Goal: Task Accomplishment & Management: Manage account settings

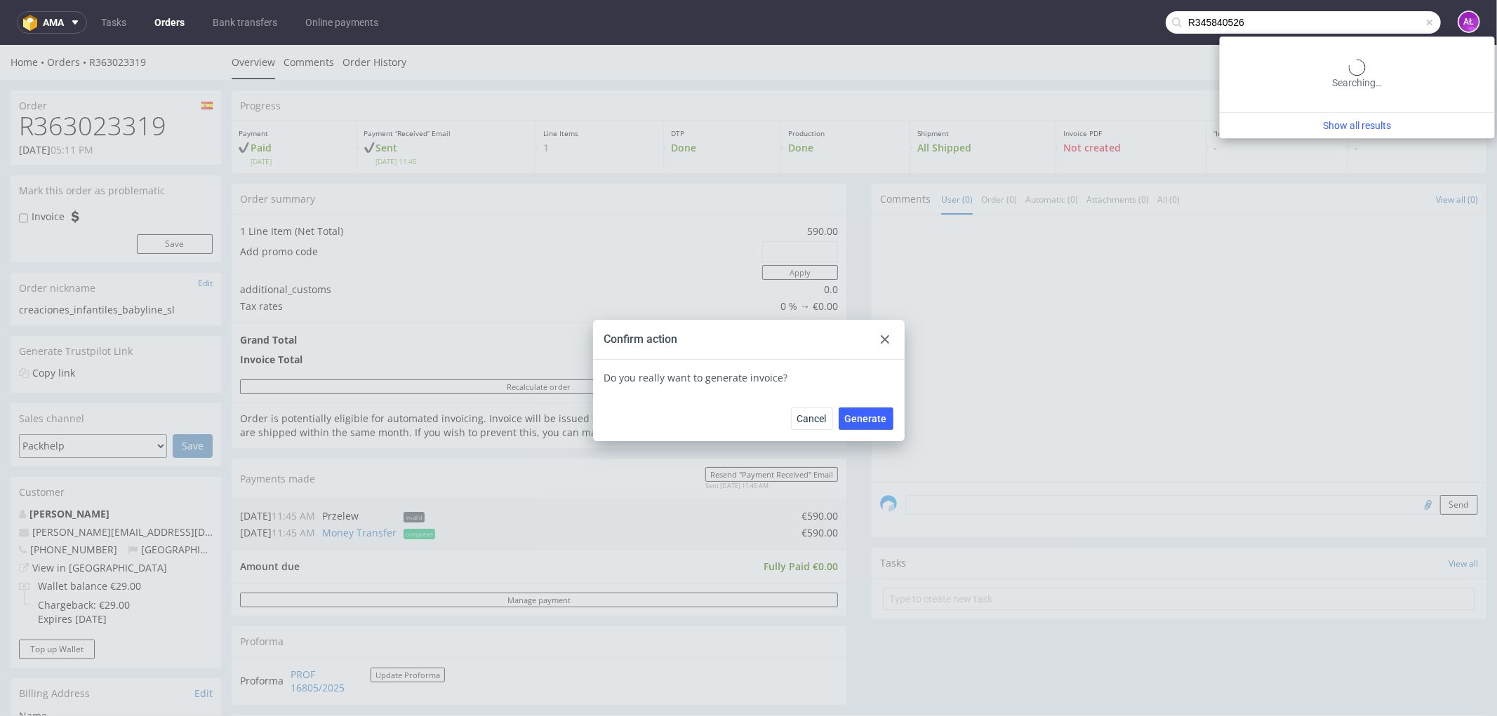
scroll to position [467, 0]
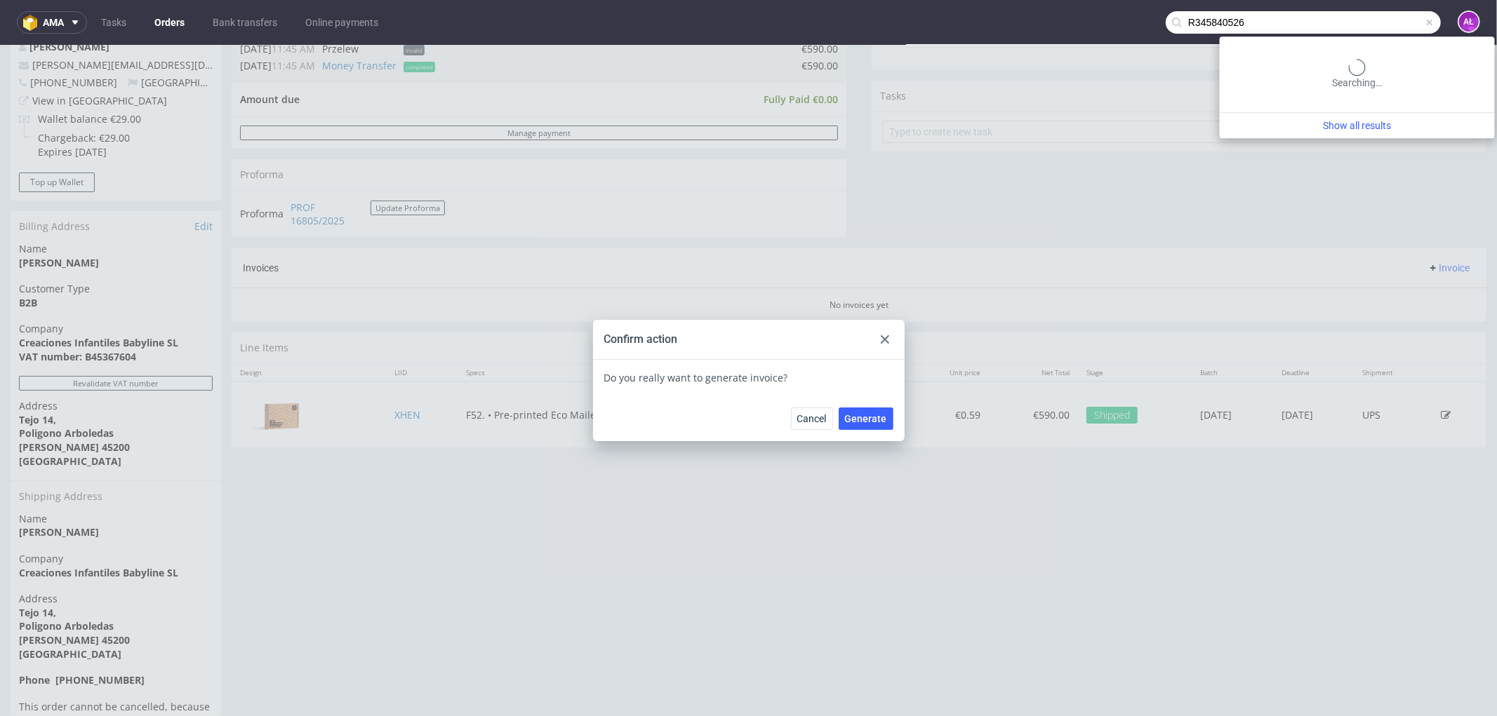
type input "R345840526"
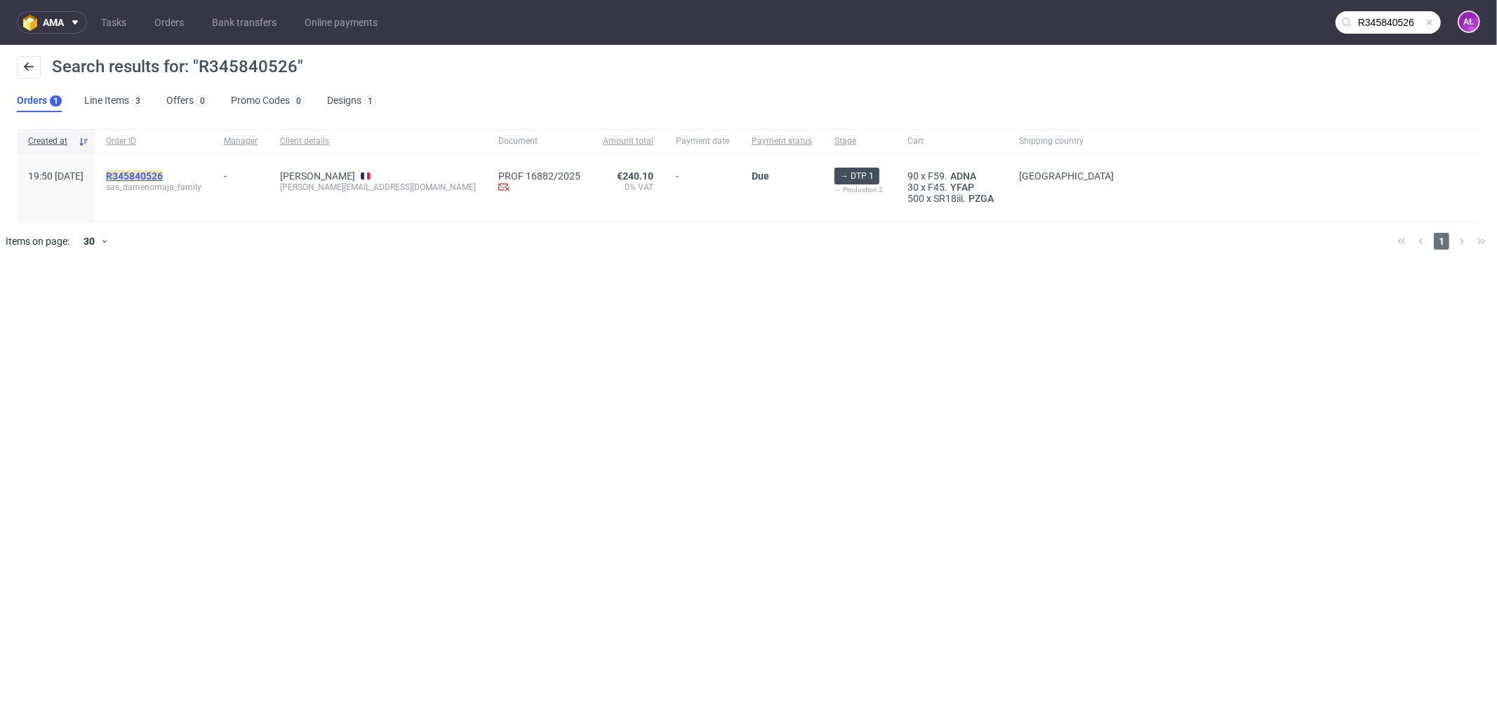
click at [163, 174] on mark "R345840526" at bounding box center [134, 176] width 57 height 11
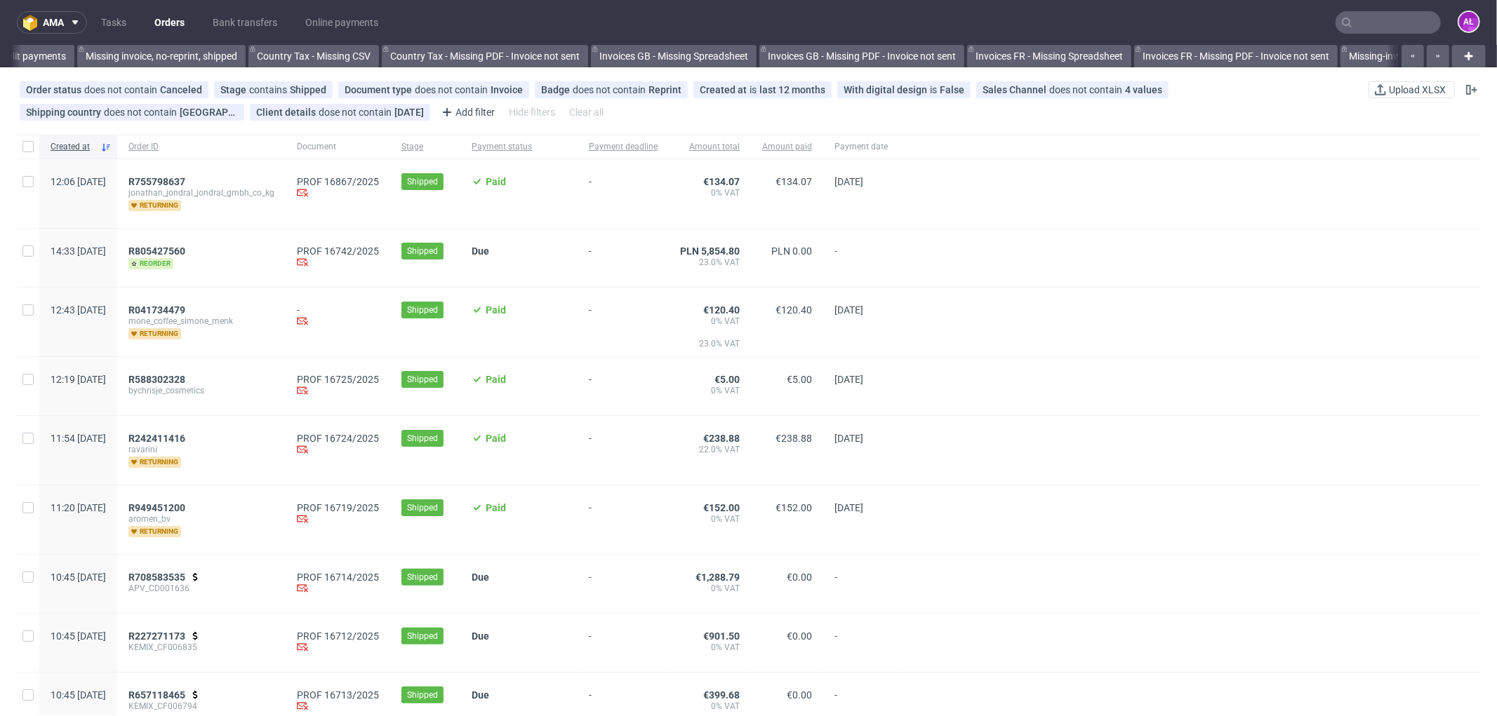
scroll to position [0, 2102]
paste input "R345840526"
click at [1372, 23] on input "text" at bounding box center [1387, 22] width 105 height 22
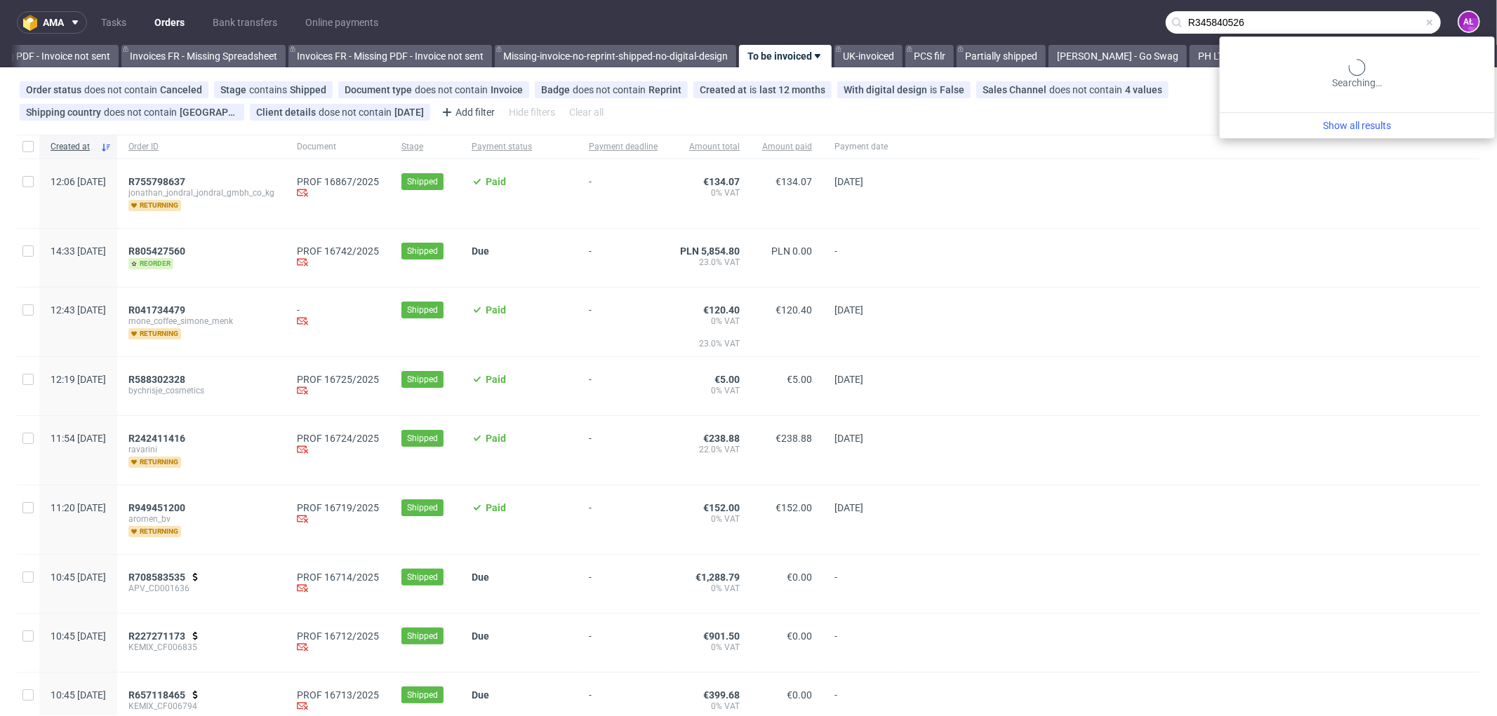
type input "R345840526"
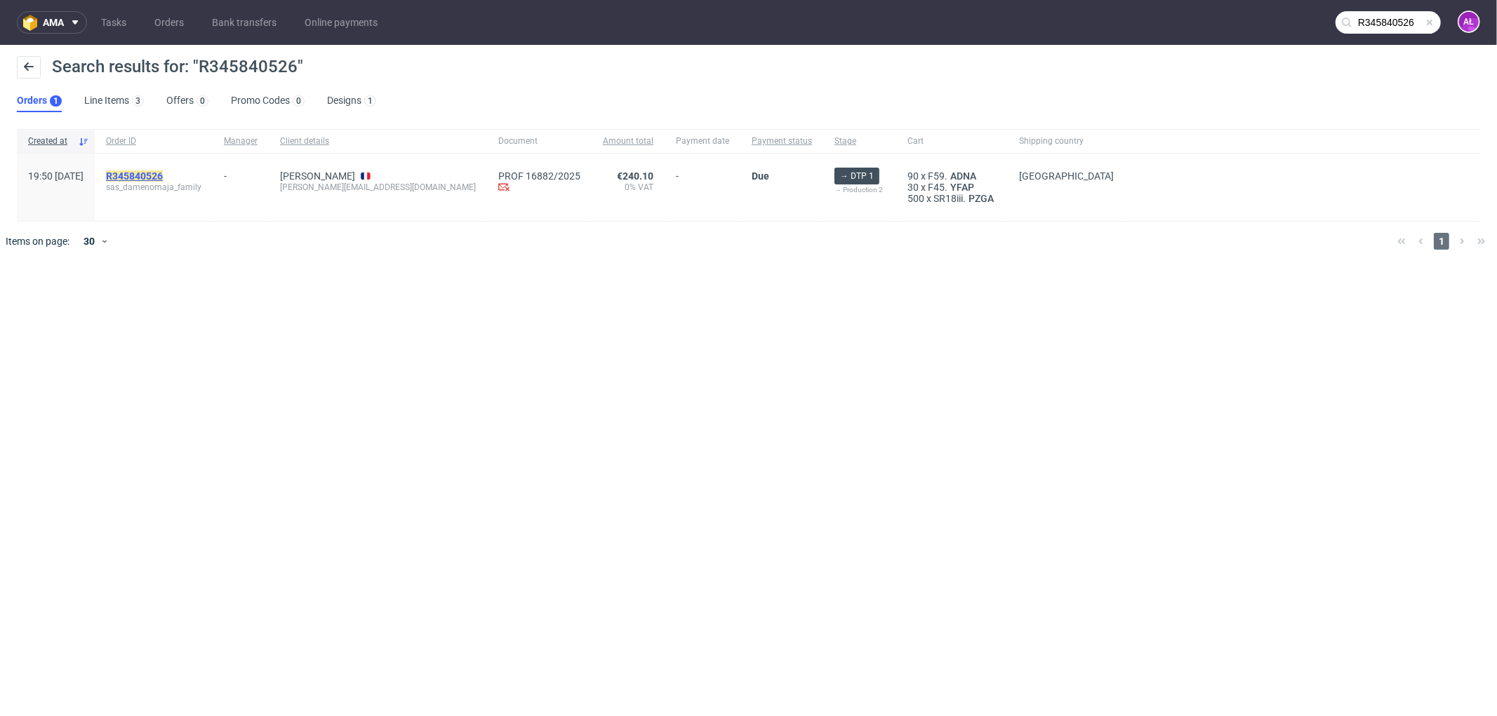
click at [163, 172] on mark "R345840526" at bounding box center [134, 176] width 57 height 11
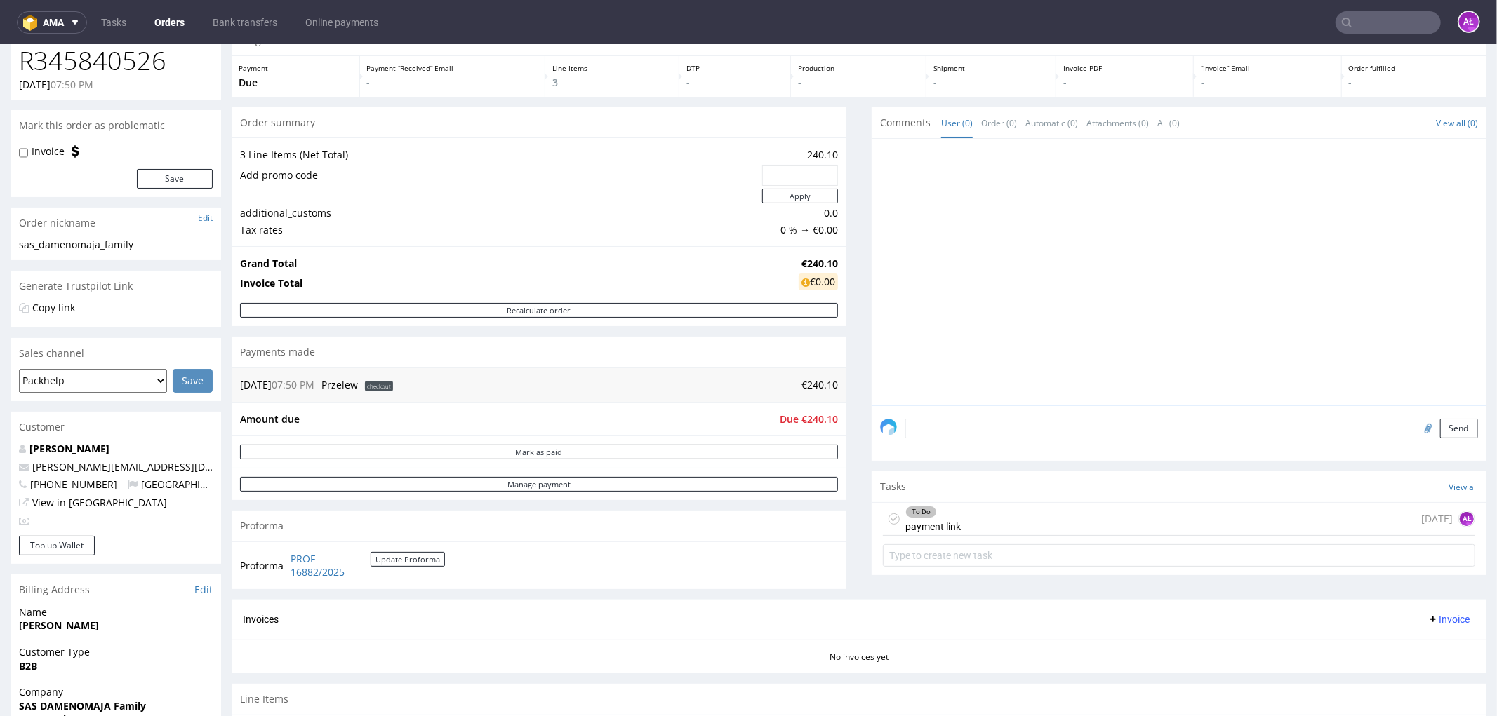
scroll to position [156, 0]
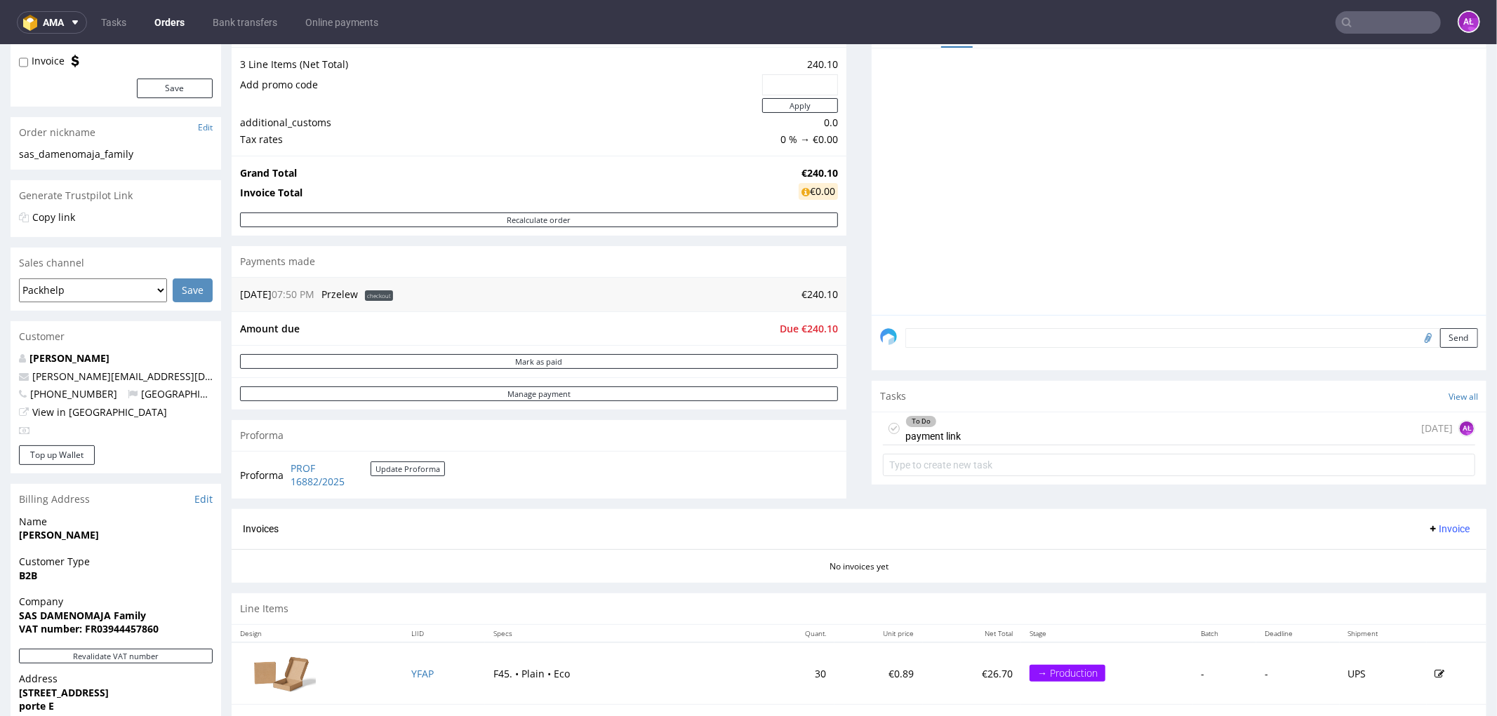
click at [938, 423] on div "To Do" at bounding box center [933, 420] width 54 height 11
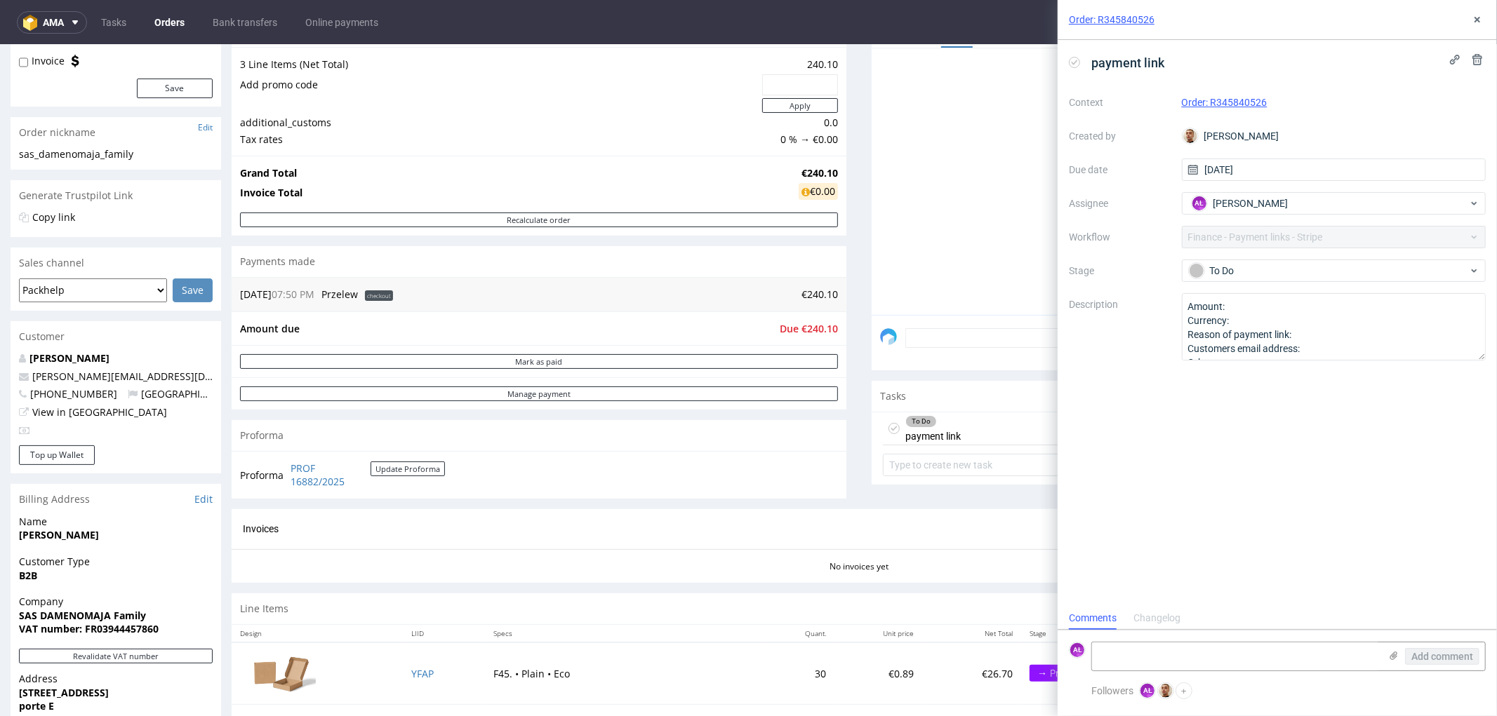
scroll to position [234, 0]
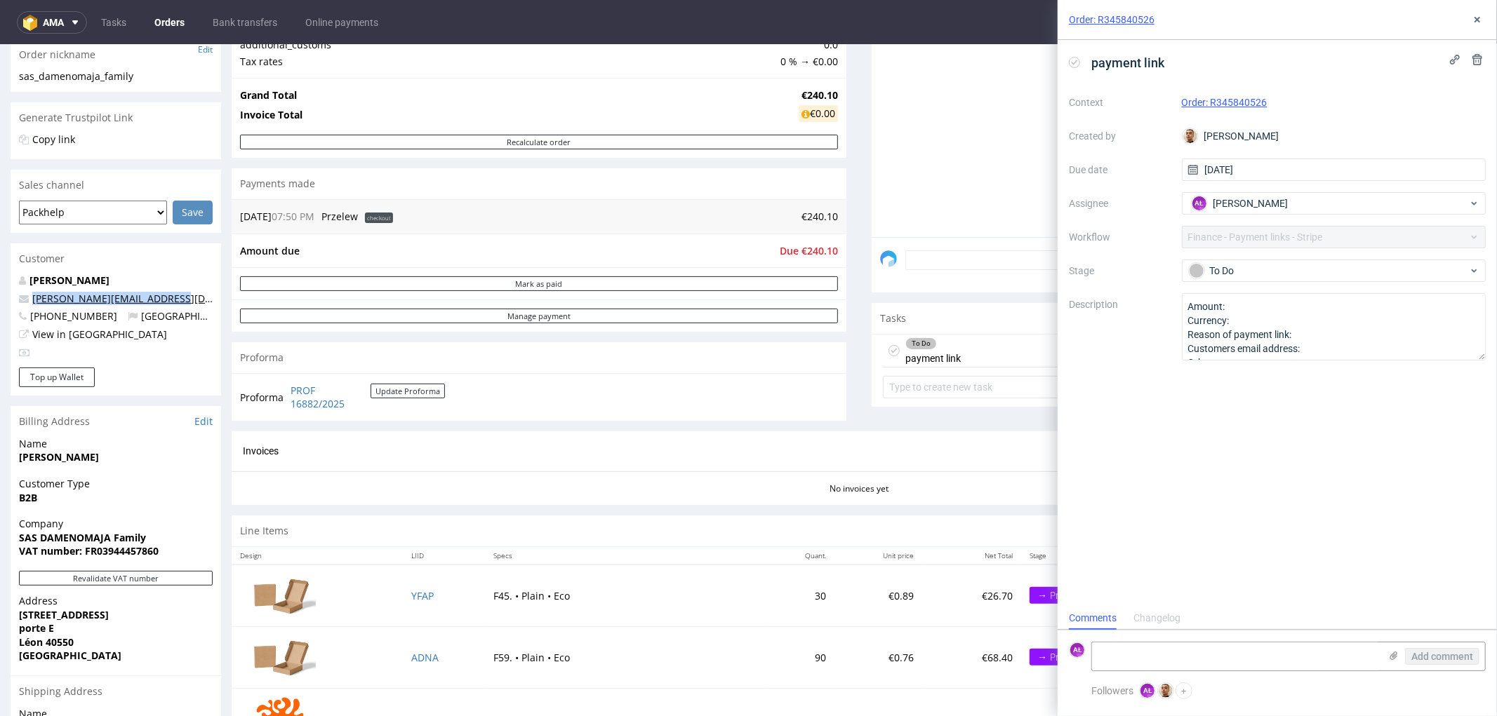
drag, startPoint x: 198, startPoint y: 299, endPoint x: 32, endPoint y: 300, distance: 165.6
click at [32, 300] on p "[PERSON_NAME][EMAIL_ADDRESS][DOMAIN_NAME]" at bounding box center [116, 298] width 194 height 14
copy link "[PERSON_NAME][EMAIL_ADDRESS][DOMAIN_NAME]"
drag, startPoint x: 1269, startPoint y: 114, endPoint x: 1212, endPoint y: 111, distance: 56.2
click at [1212, 111] on div "Context Order: R345840526 Created by [PERSON_NAME] Due date [DATE] Assignee AŁ …" at bounding box center [1277, 225] width 417 height 269
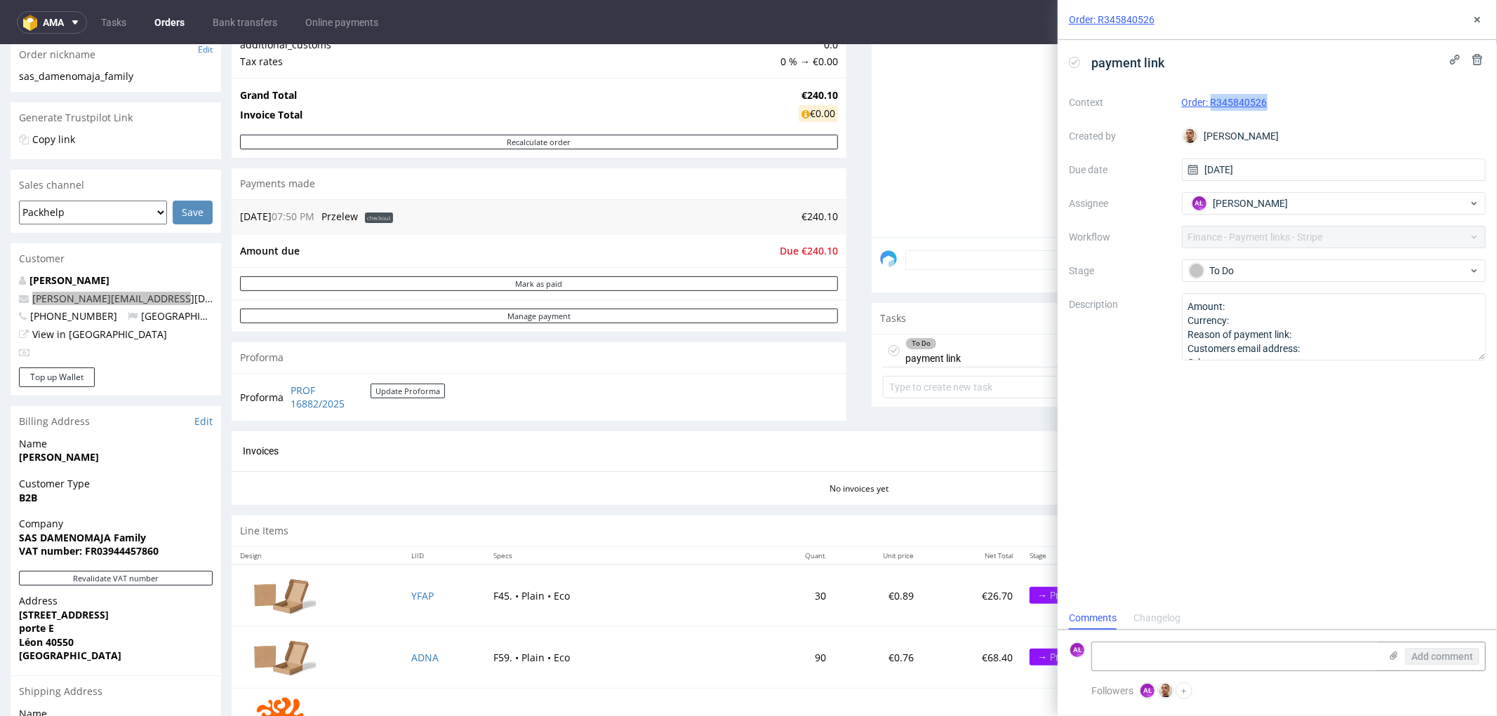
copy link "R345840526"
click at [1266, 643] on textarea at bounding box center [1236, 657] width 288 height 28
type textarea "sent"
drag, startPoint x: 1451, startPoint y: 660, endPoint x: 1263, endPoint y: 376, distance: 340.8
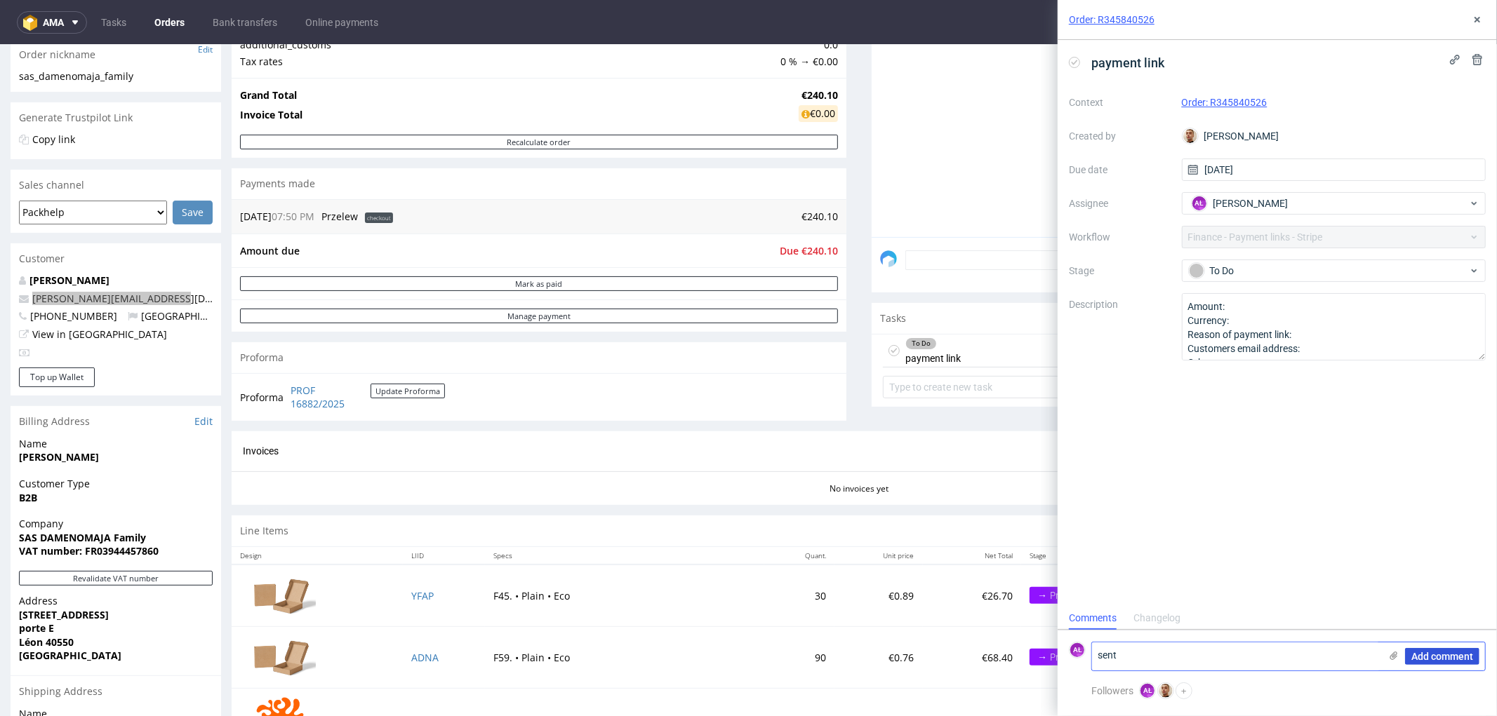
click at [1451, 657] on span "Add comment" at bounding box center [1442, 657] width 62 height 10
click at [1272, 265] on div "To Do" at bounding box center [1328, 270] width 279 height 15
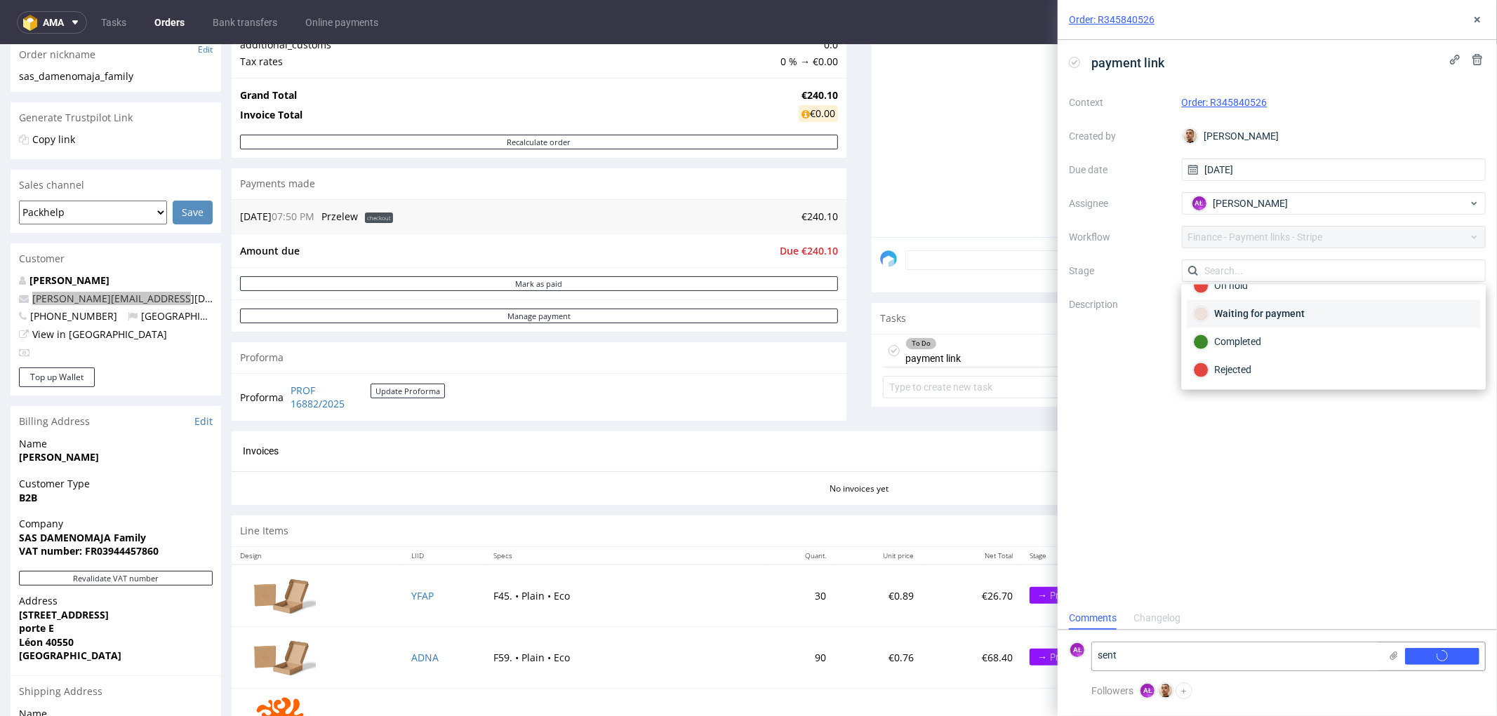
click at [1295, 314] on div "Waiting for payment" at bounding box center [1333, 314] width 281 height 15
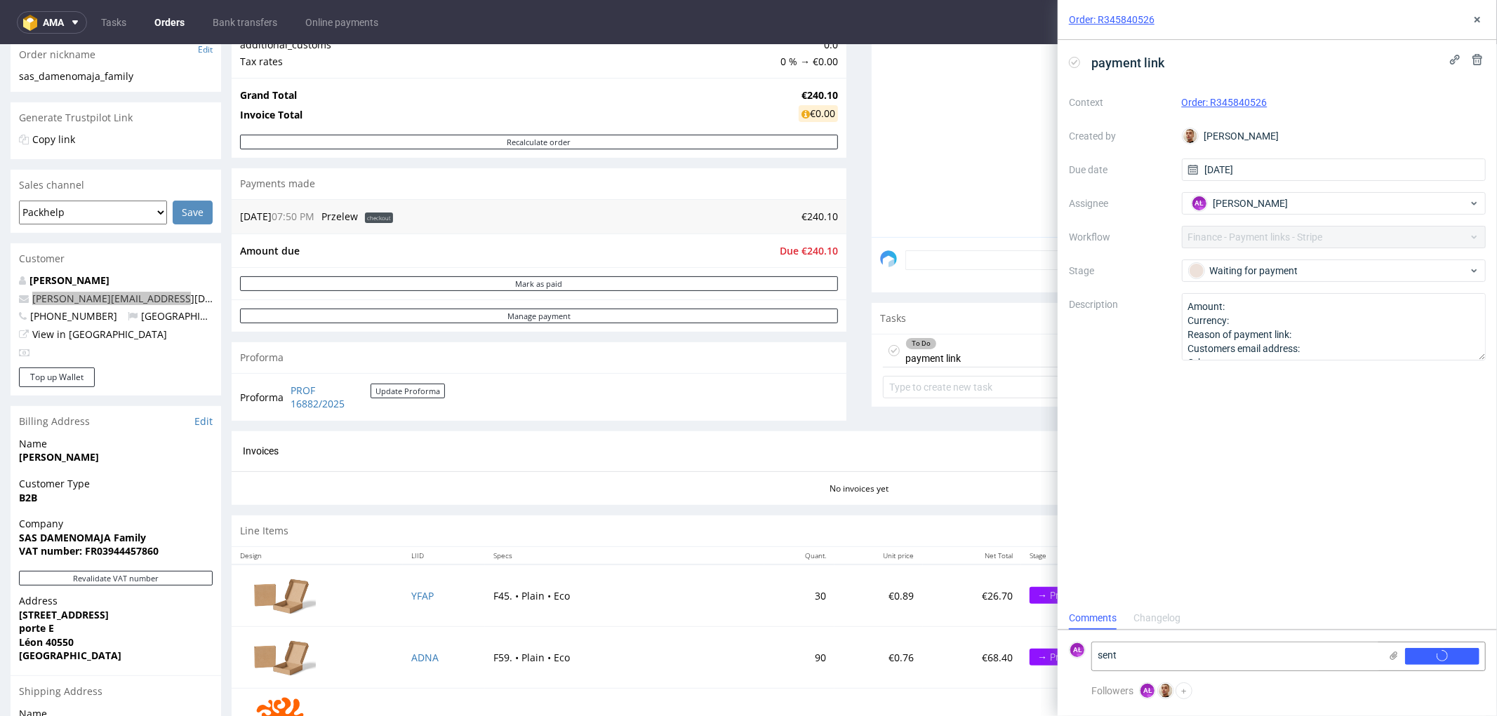
scroll to position [0, 0]
click at [1481, 22] on button at bounding box center [1477, 19] width 17 height 17
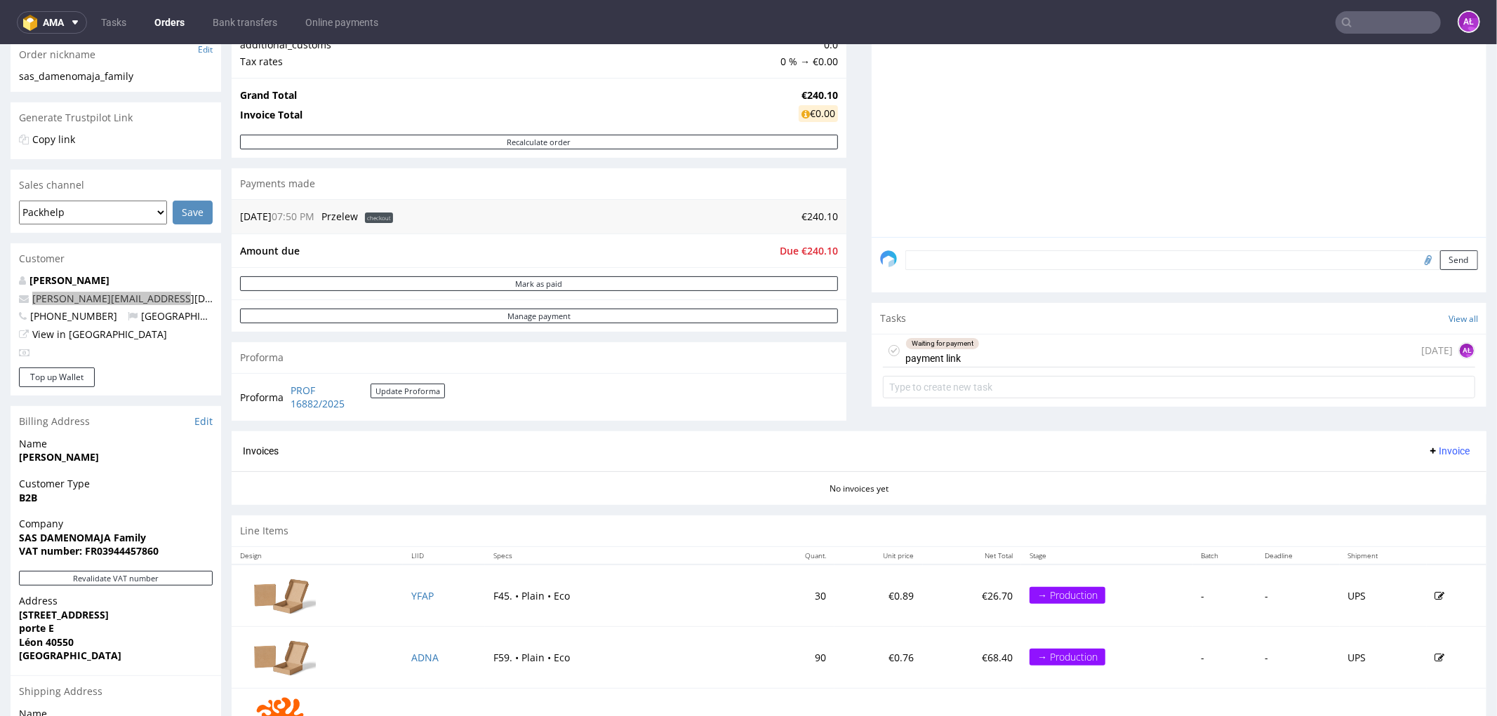
click at [1410, 22] on input "text" at bounding box center [1387, 22] width 105 height 22
paste input "R926960959"
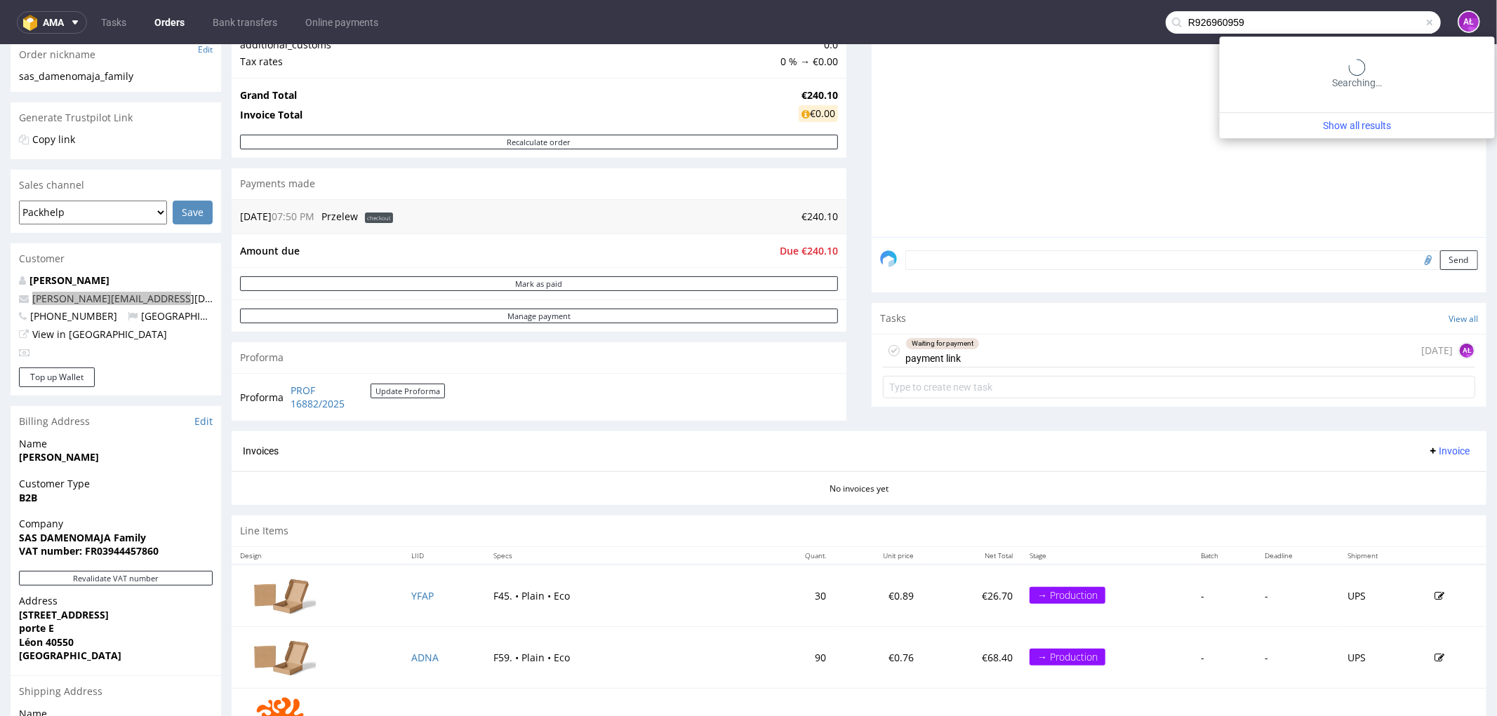
type input "R926960959"
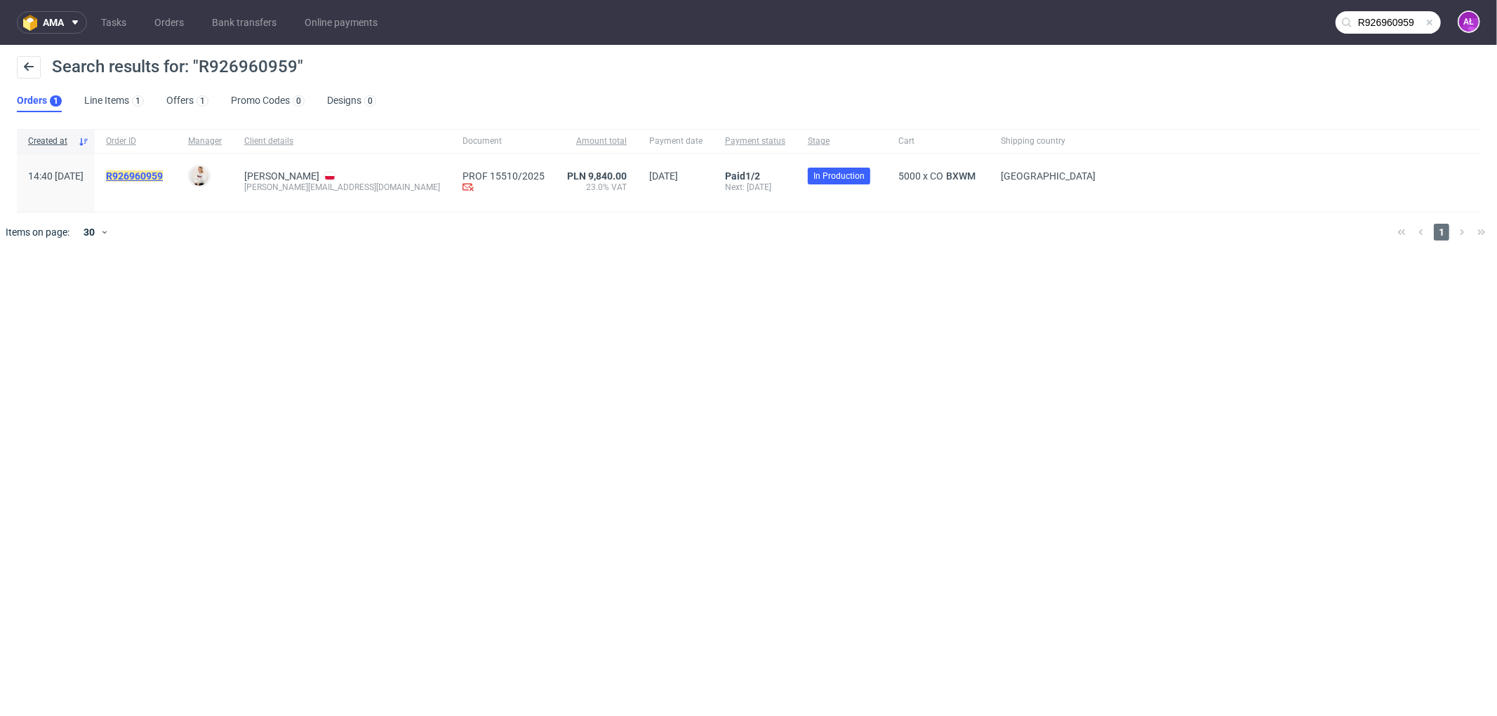
click at [163, 173] on mark "R926960959" at bounding box center [134, 176] width 57 height 11
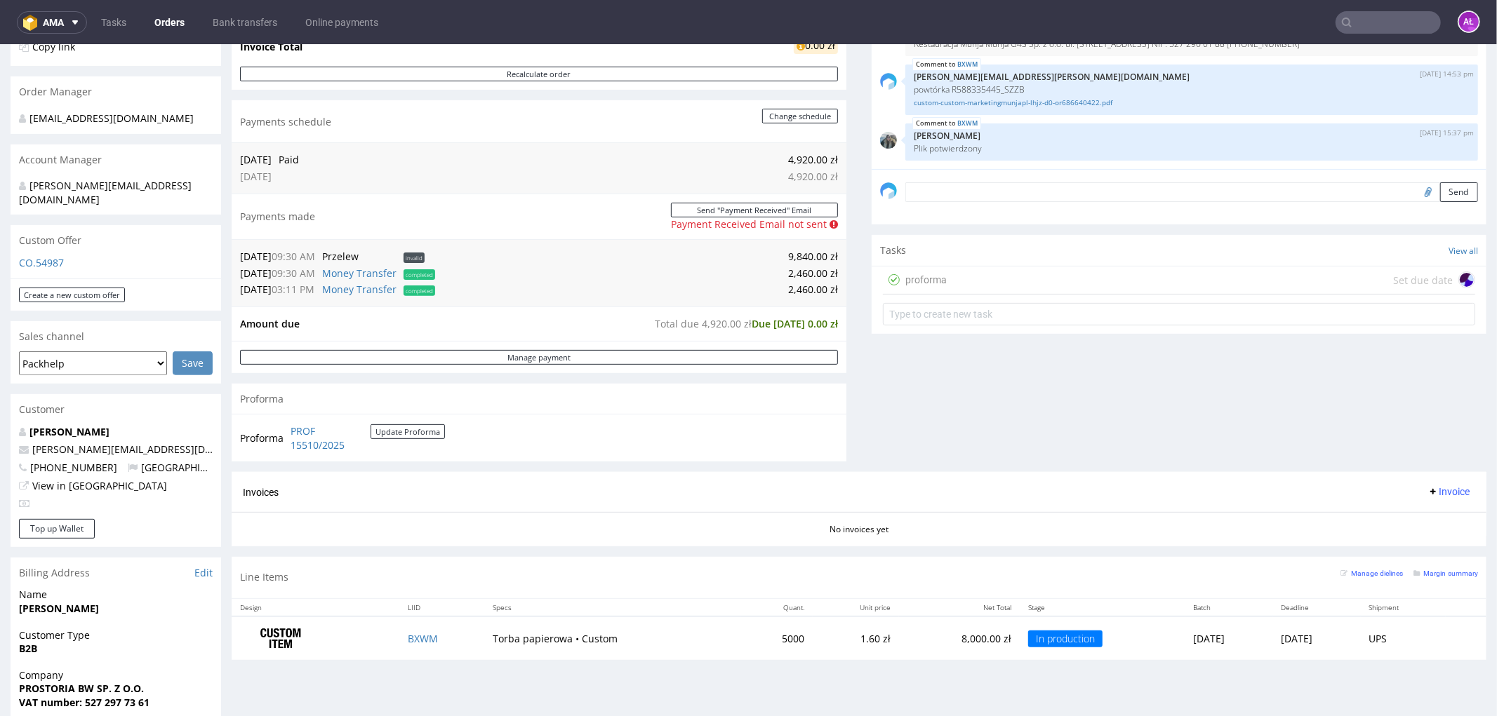
scroll to position [312, 0]
click at [972, 283] on div "proforma Set due date" at bounding box center [1179, 281] width 592 height 28
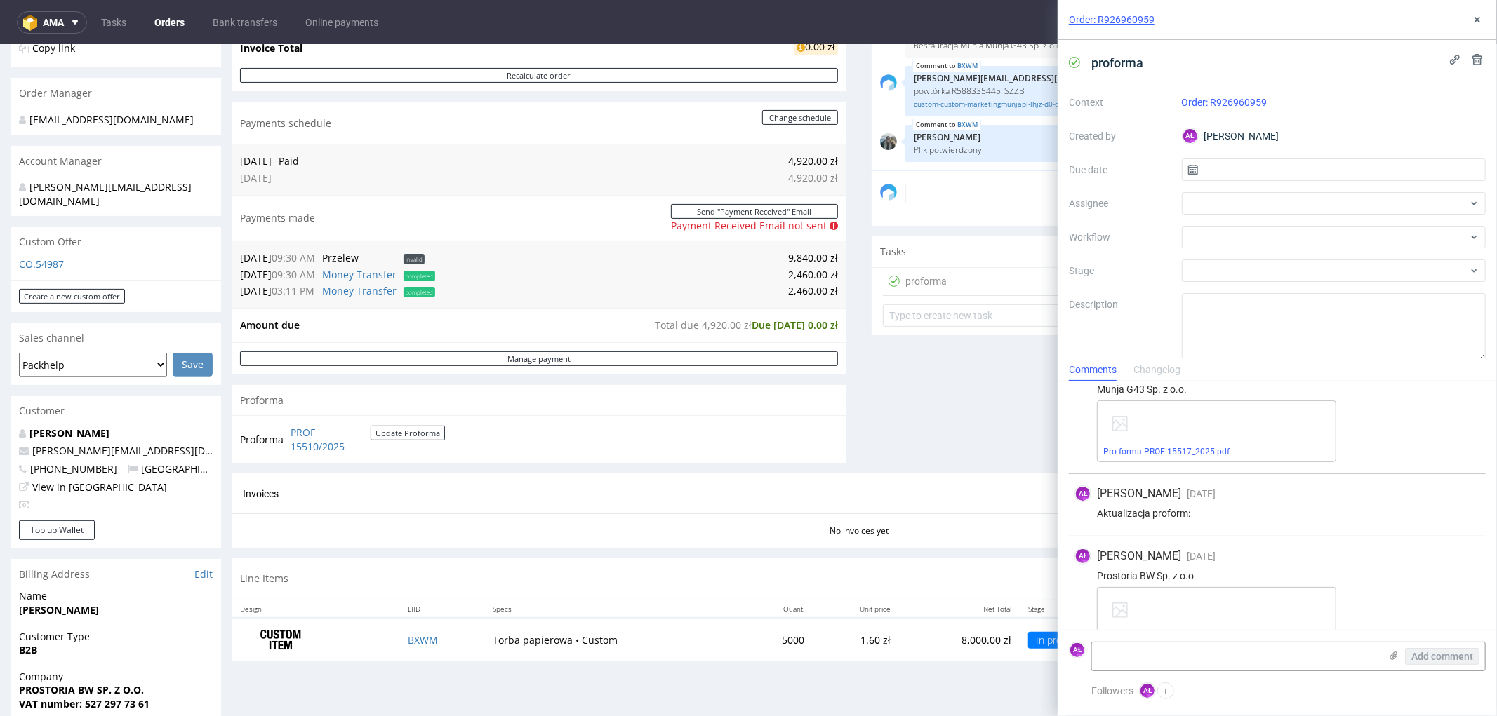
scroll to position [310, 0]
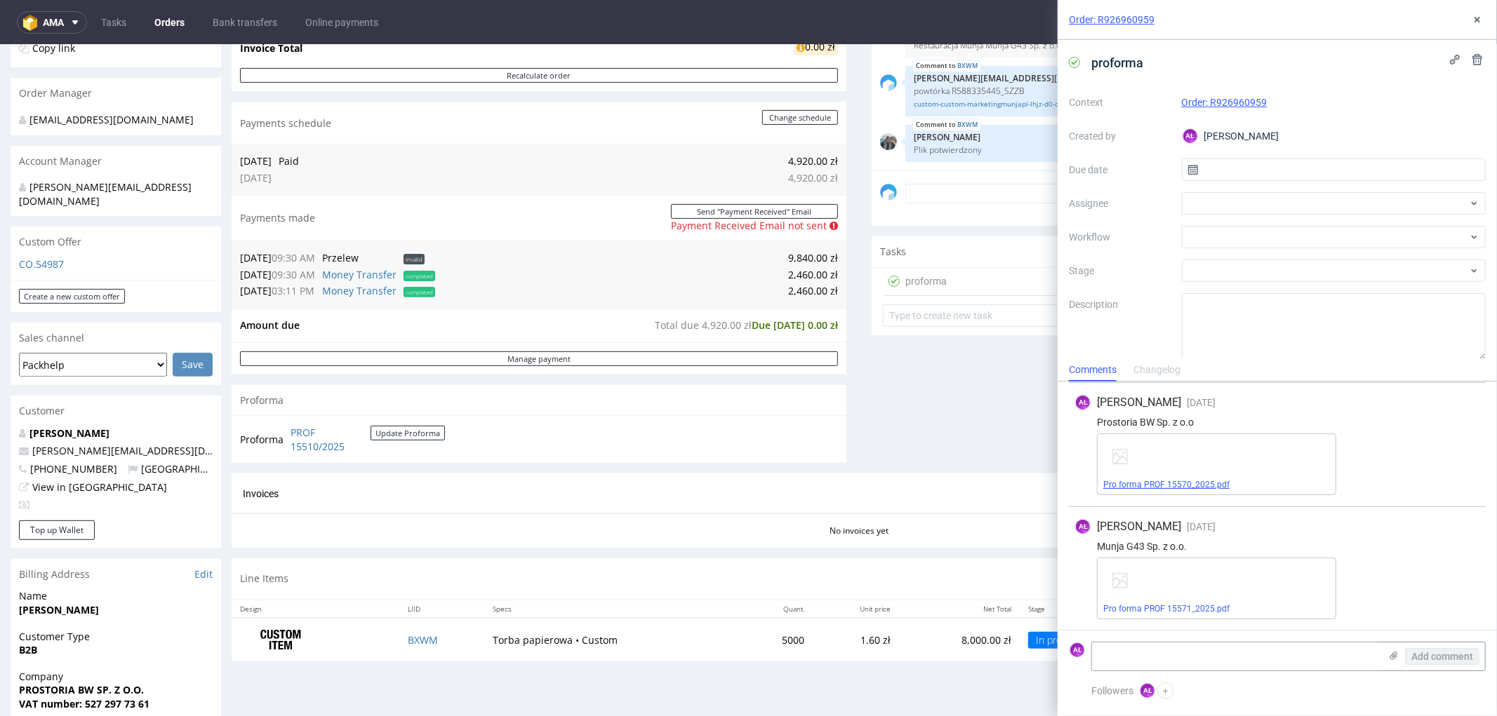
click at [1135, 480] on link "Pro forma PROF 15570_2025.pdf" at bounding box center [1166, 485] width 126 height 10
click at [1186, 612] on link "Pro forma PROF 15571_2025.pdf" at bounding box center [1166, 609] width 126 height 10
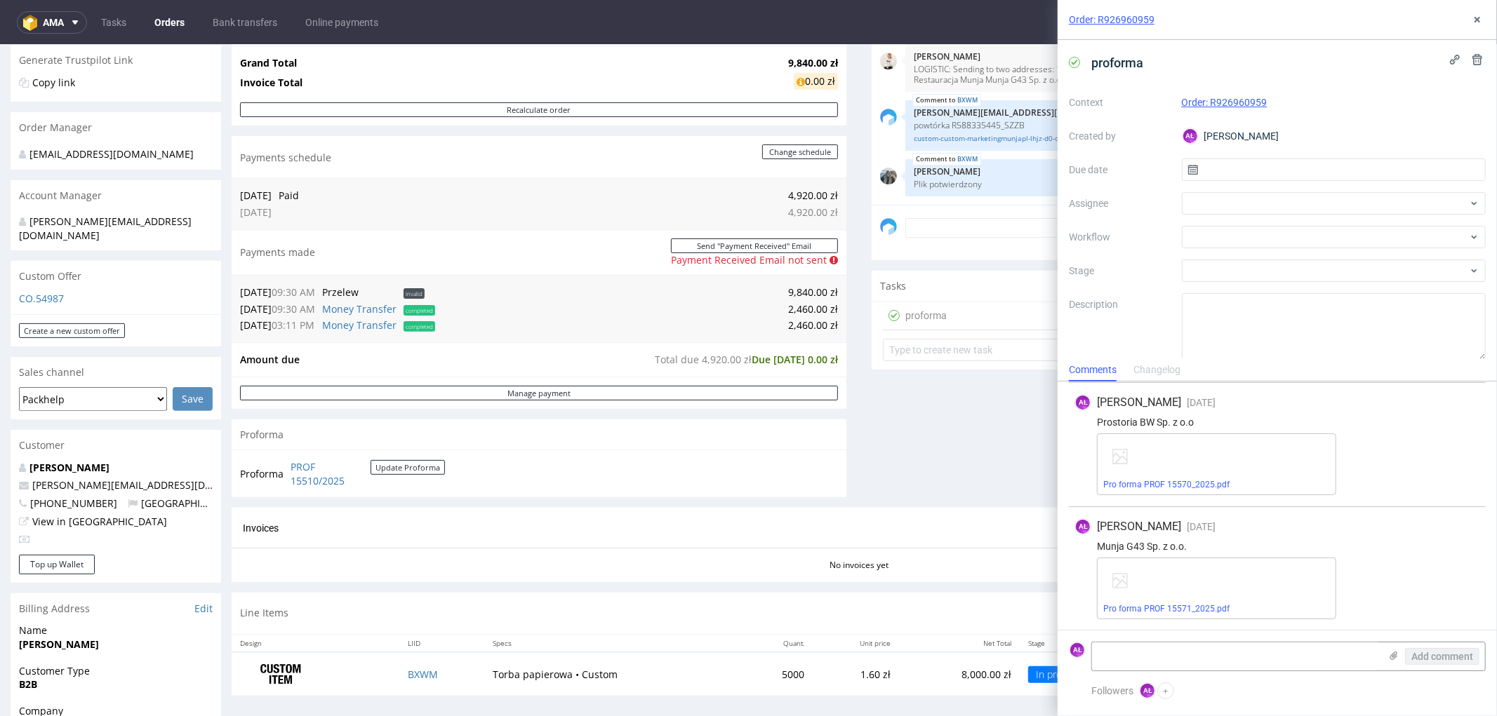
scroll to position [312, 0]
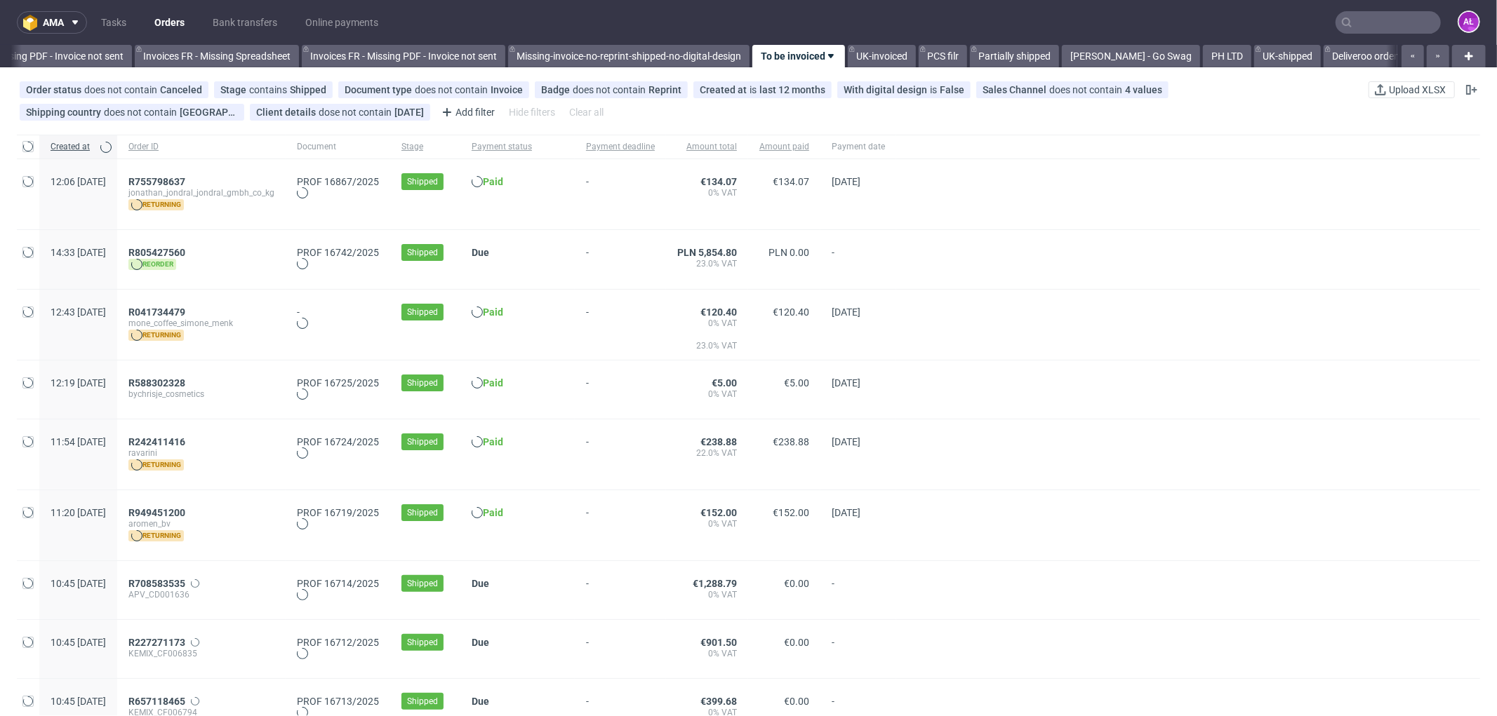
scroll to position [0, 2102]
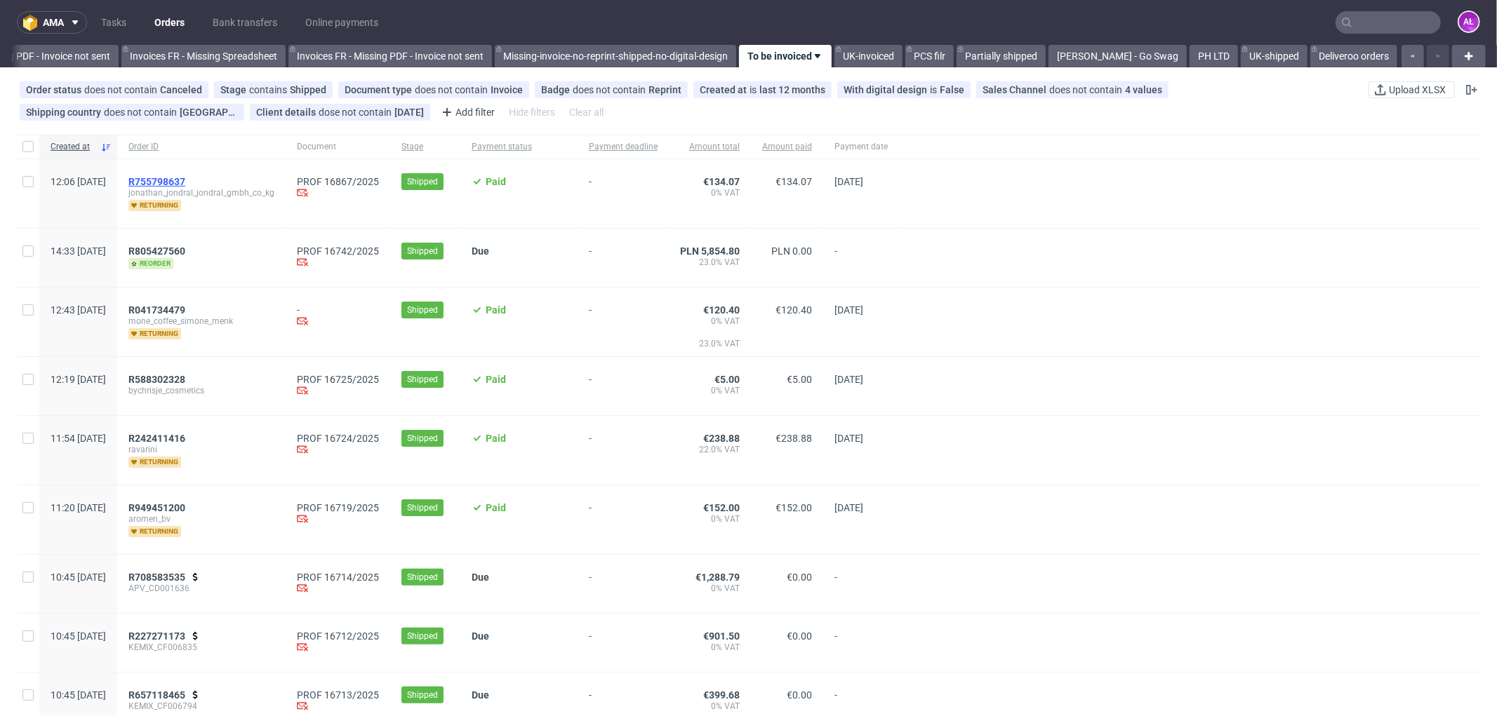
click at [185, 178] on span "R755798637" at bounding box center [156, 181] width 57 height 11
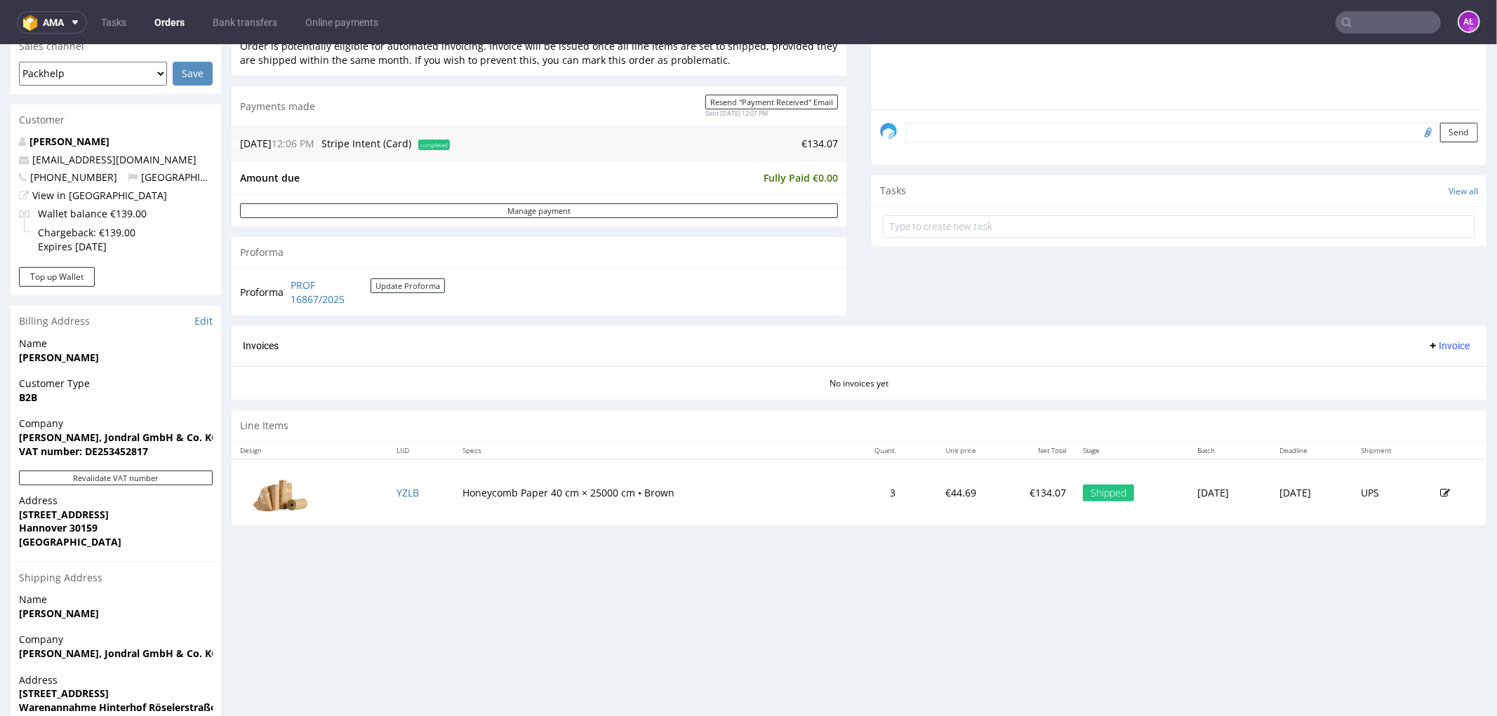
scroll to position [467, 0]
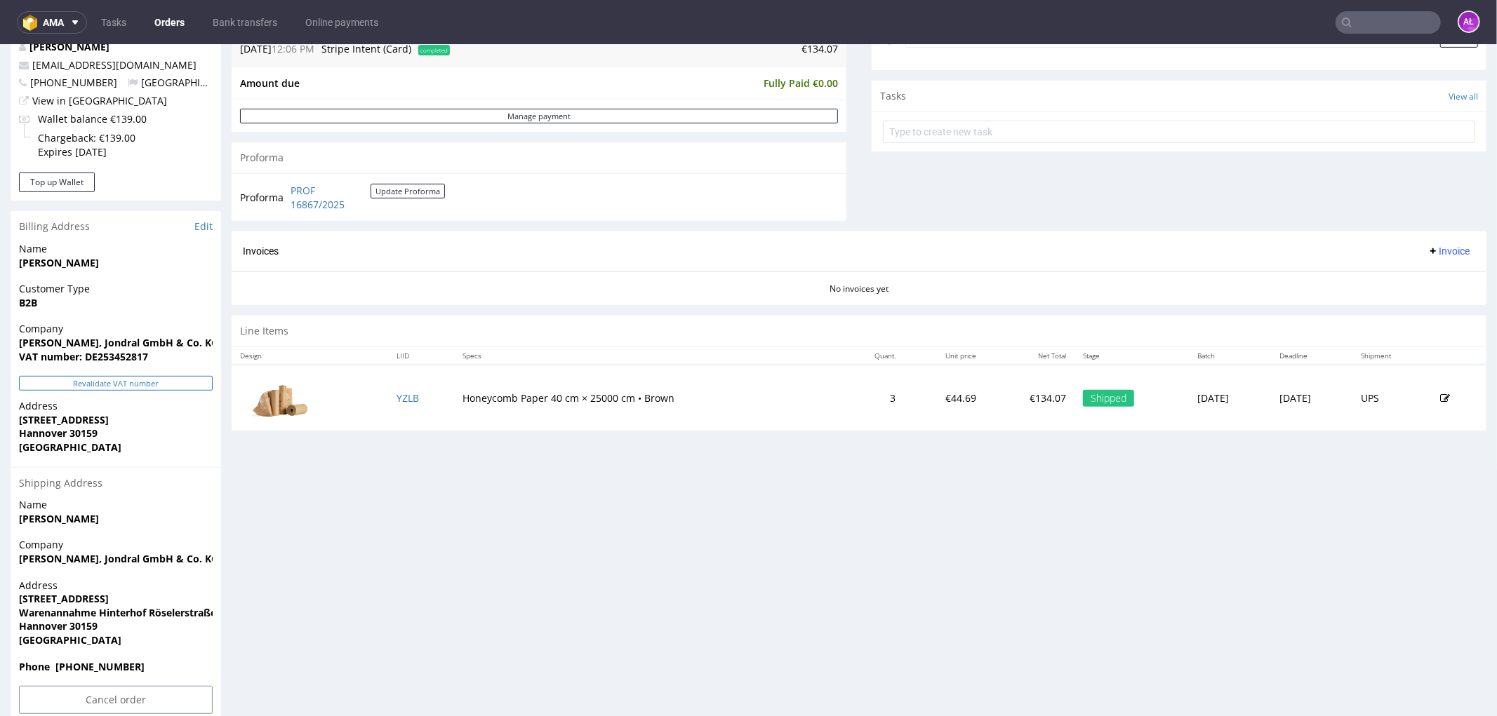
click at [166, 381] on button "Revalidate VAT number" at bounding box center [116, 382] width 194 height 15
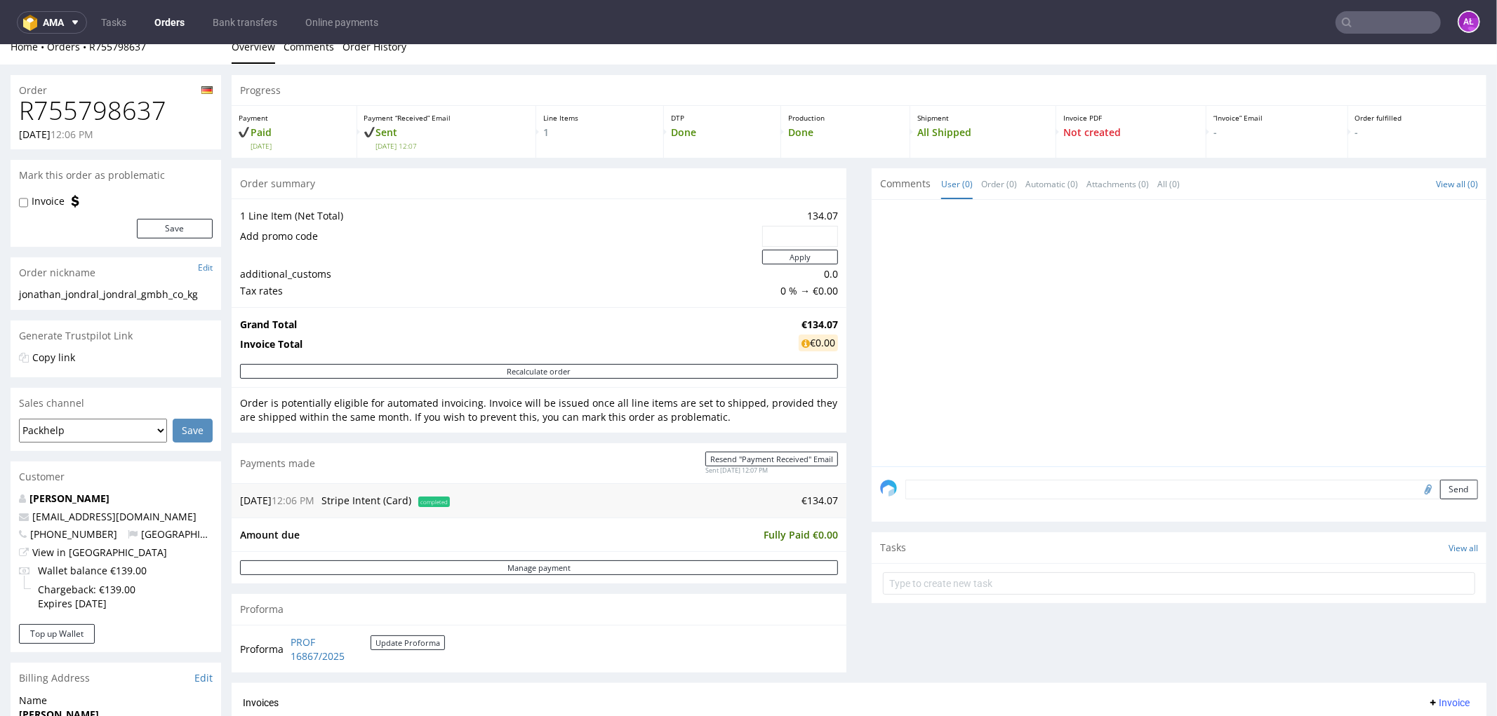
scroll to position [0, 0]
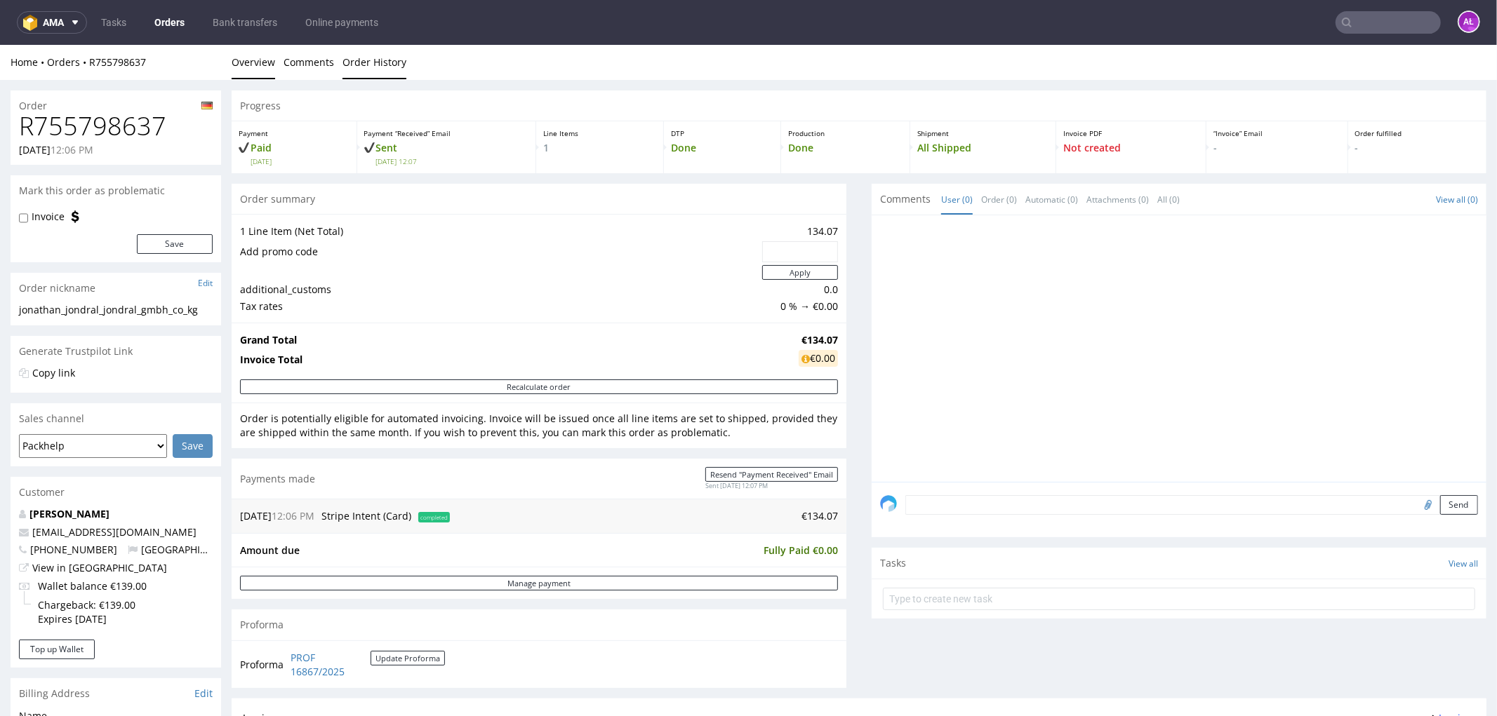
click at [361, 61] on link "Order History" at bounding box center [374, 61] width 64 height 34
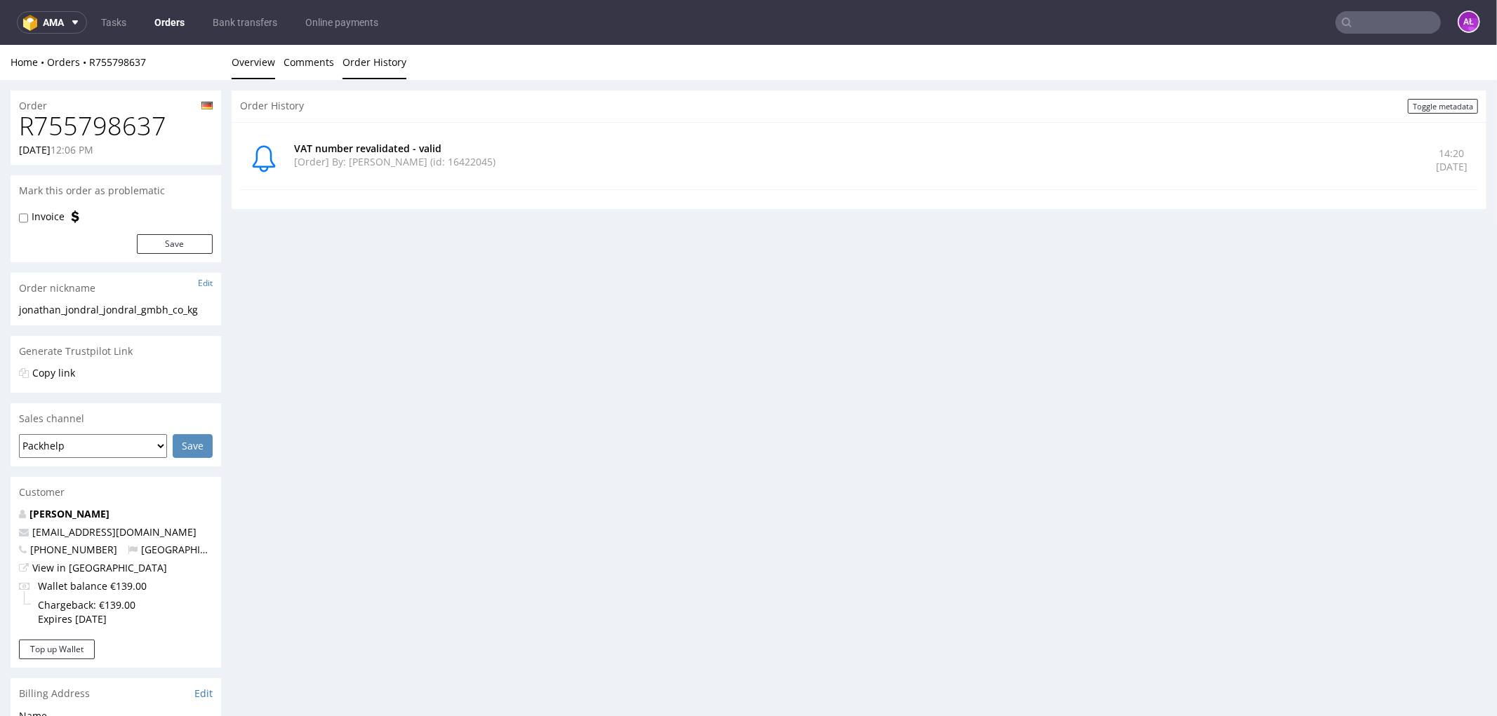
click at [268, 63] on link "Overview" at bounding box center [254, 61] width 44 height 34
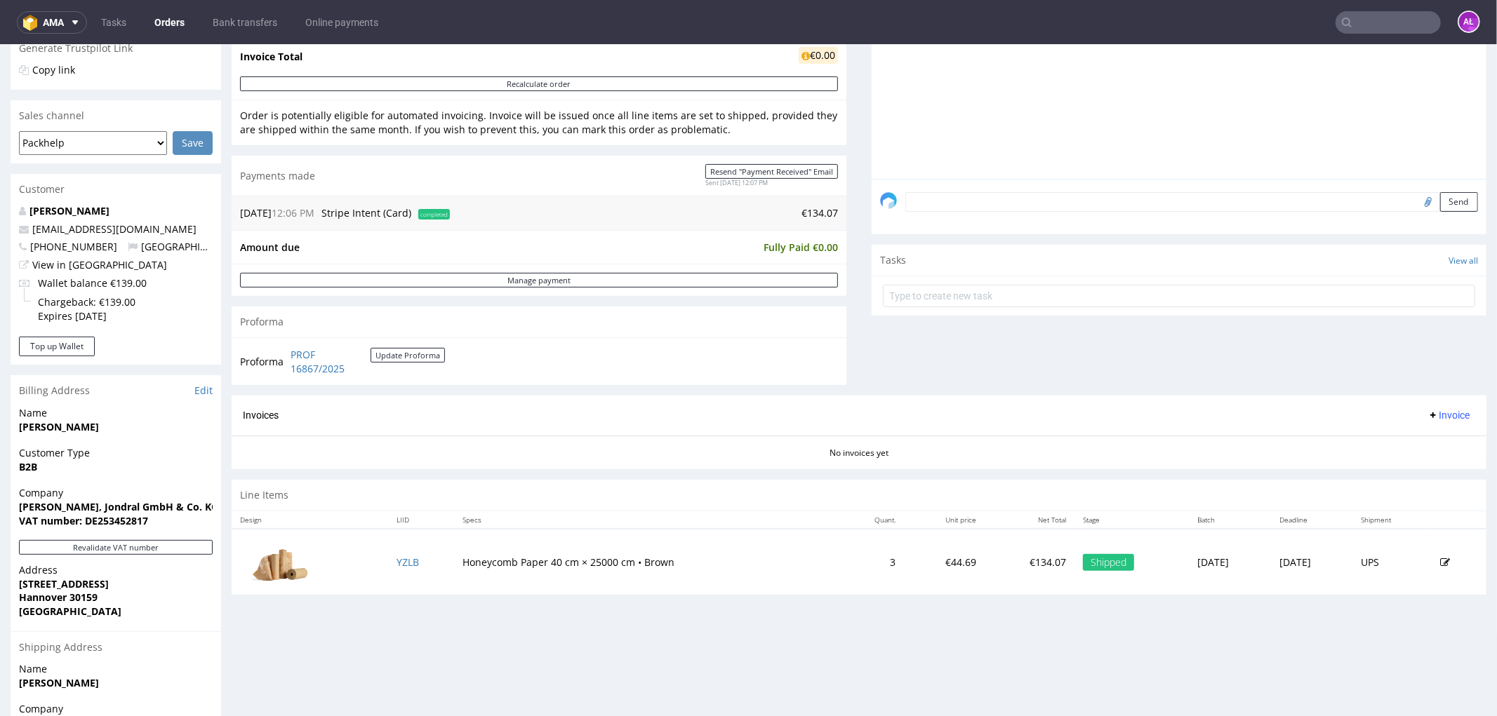
scroll to position [467, 0]
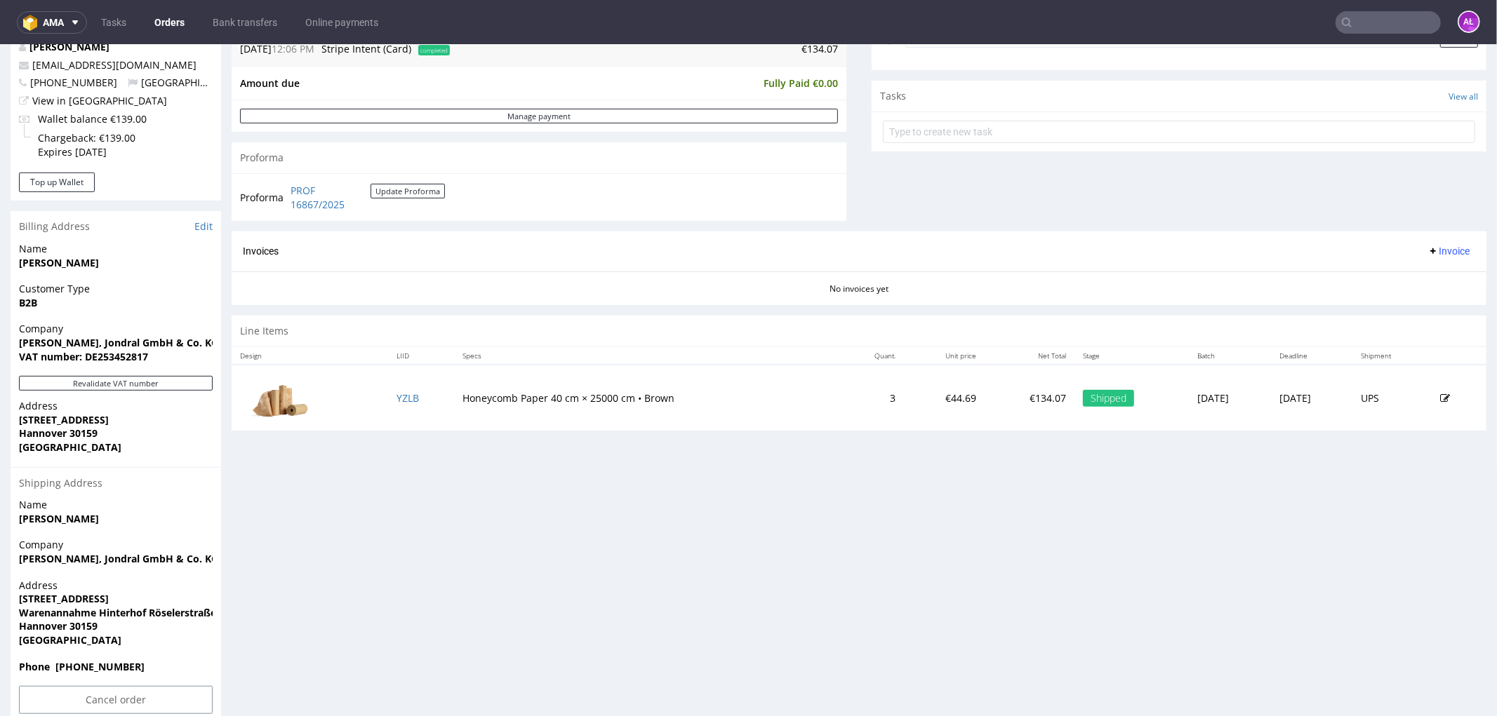
drag, startPoint x: 1429, startPoint y: 249, endPoint x: 1426, endPoint y: 259, distance: 10.2
click at [1427, 255] on span "Invoice" at bounding box center [1448, 250] width 42 height 11
click at [1426, 282] on span "Generate" at bounding box center [1425, 281] width 68 height 14
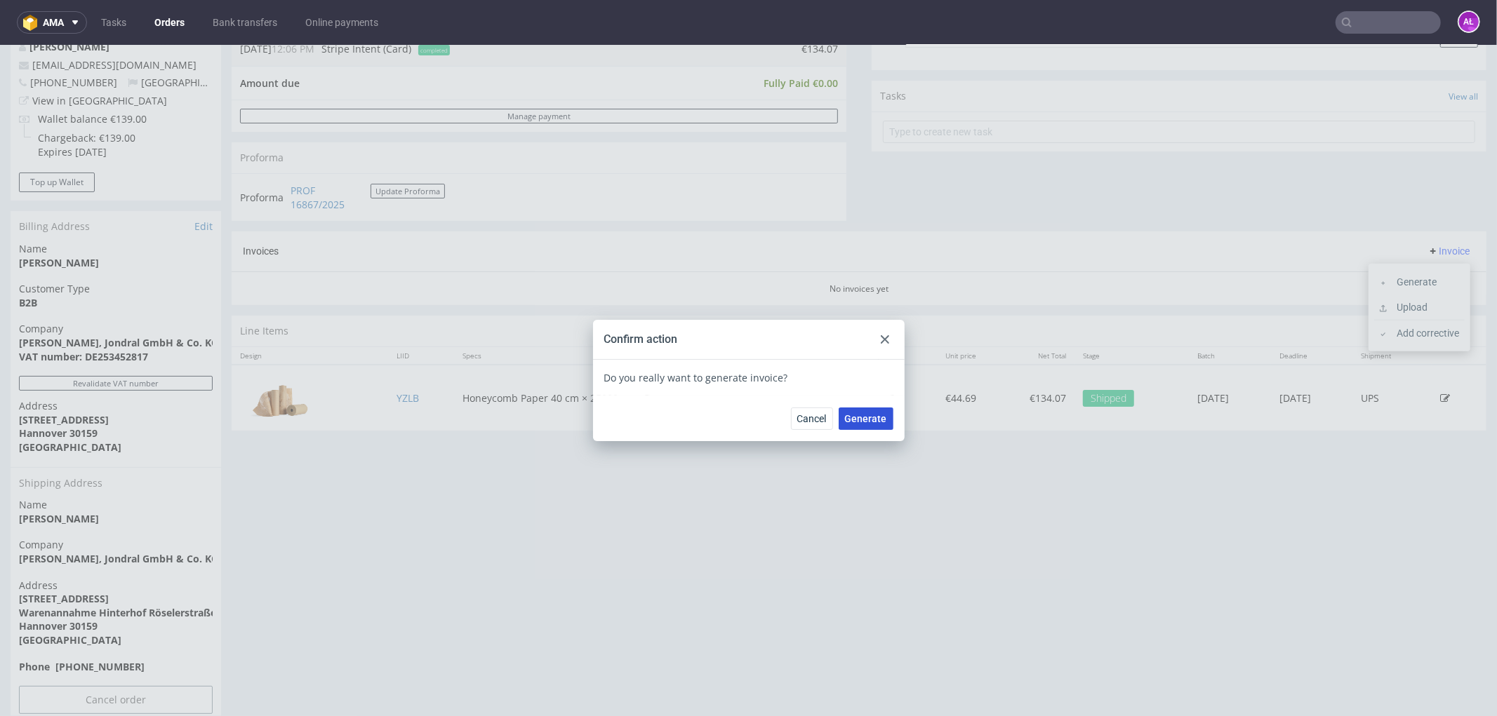
click at [854, 416] on span "Generate" at bounding box center [866, 418] width 42 height 10
